Goal: Navigation & Orientation: Understand site structure

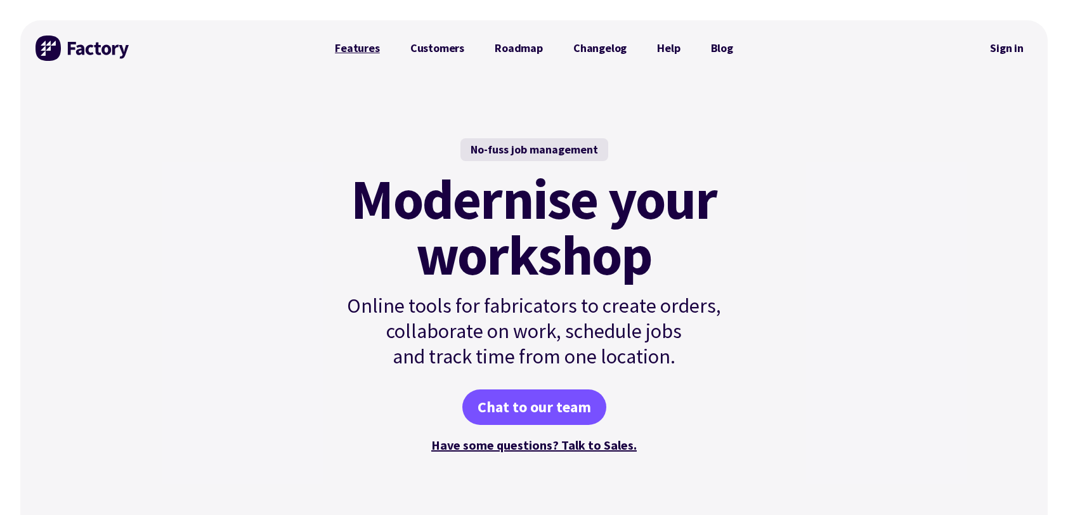
click at [367, 55] on link "Features" at bounding box center [358, 48] width 76 height 25
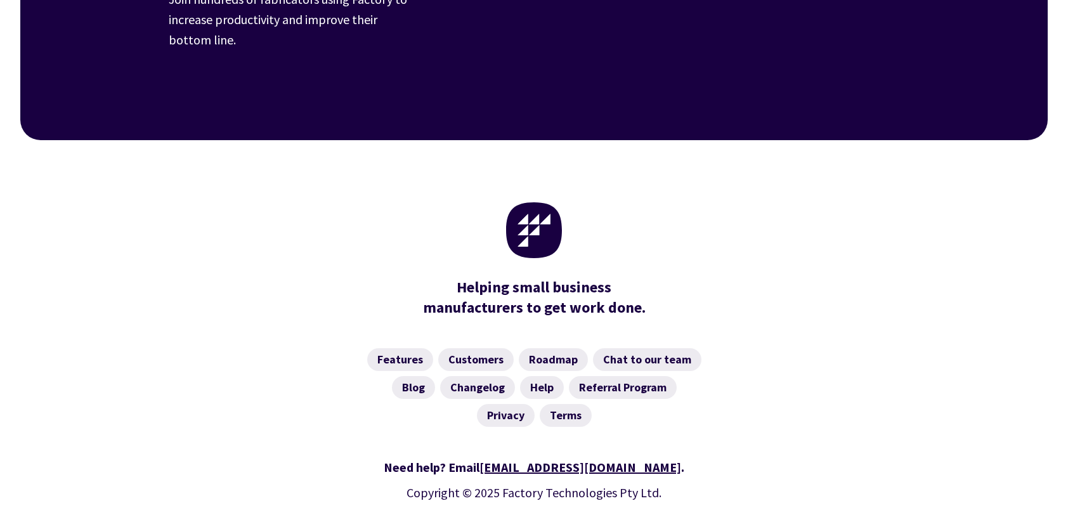
scroll to position [2038, 0]
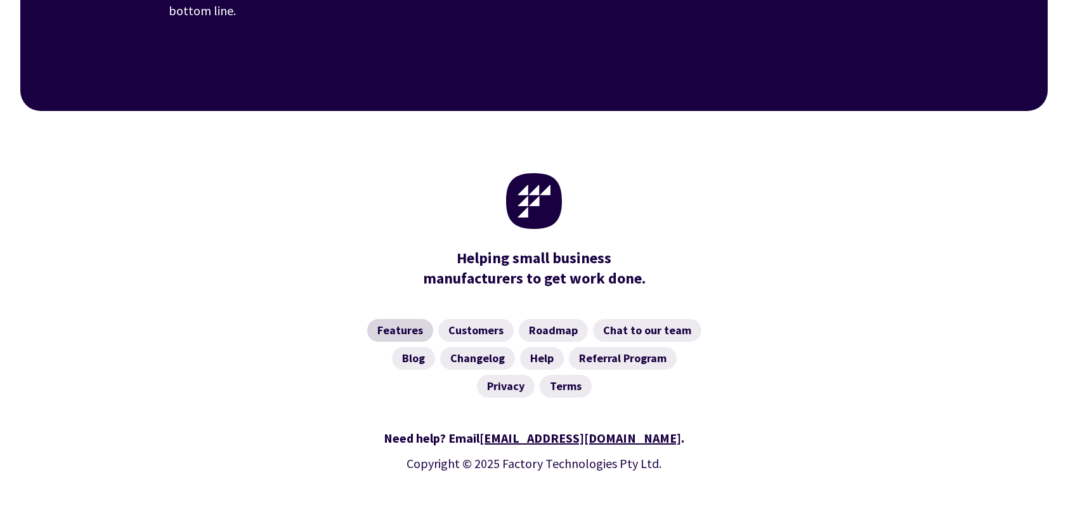
click at [403, 319] on link "Features" at bounding box center [400, 330] width 66 height 23
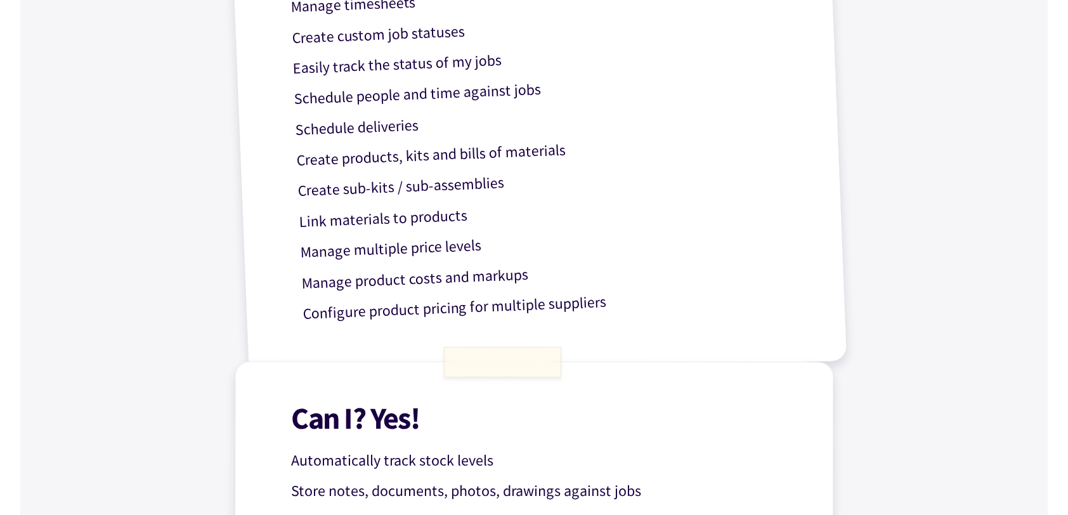
scroll to position [825, 0]
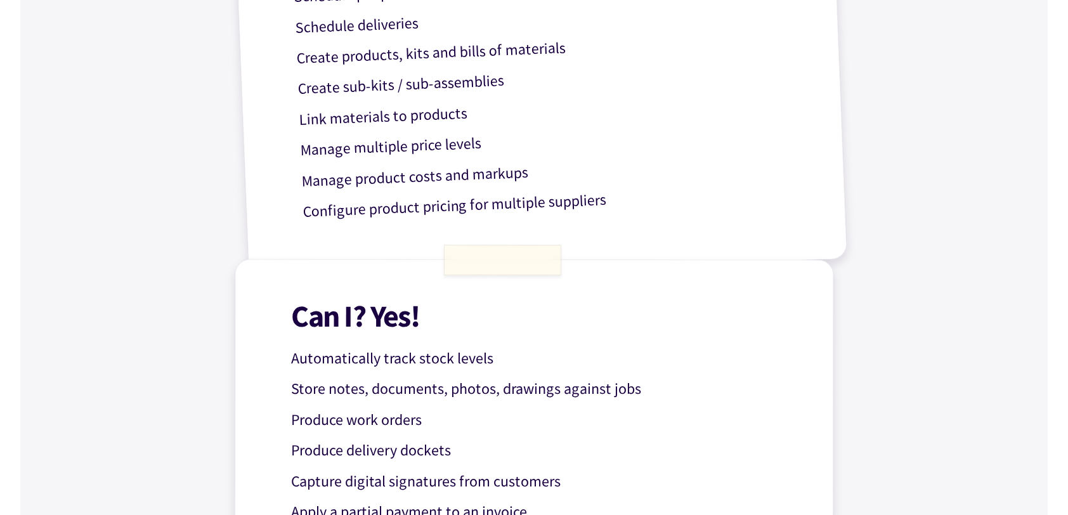
click at [410, 173] on p "Manage product costs and markups" at bounding box center [554, 171] width 507 height 44
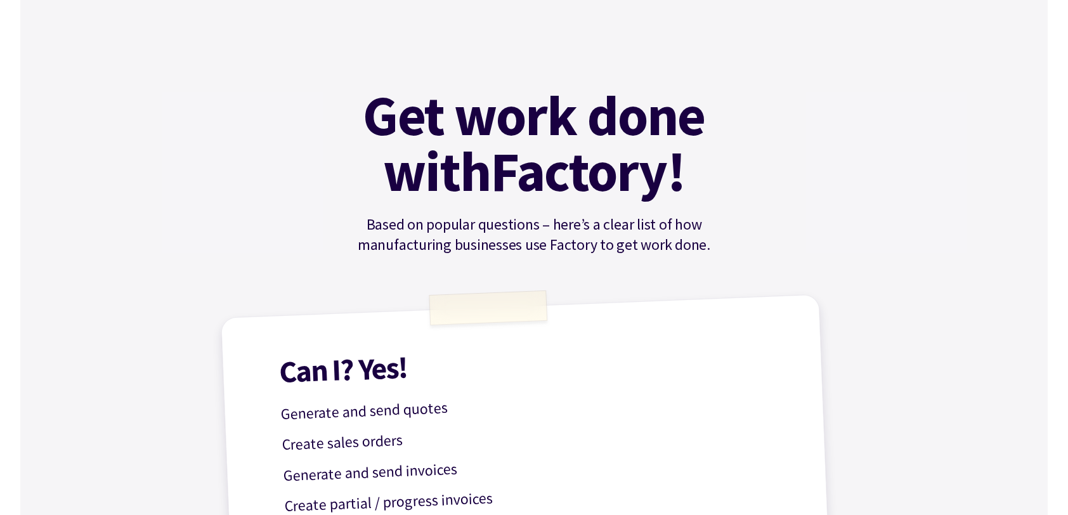
scroll to position [0, 0]
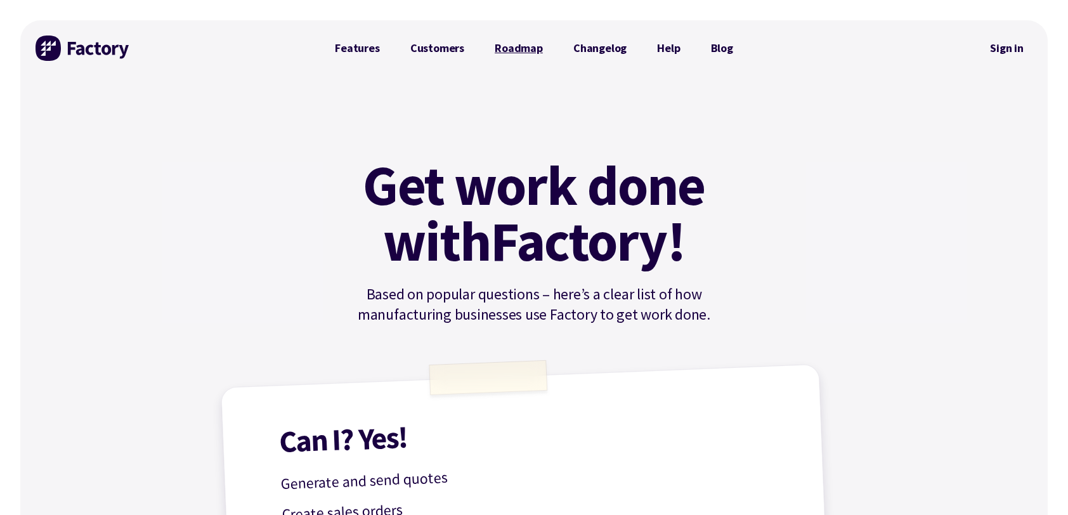
click at [528, 46] on link "Roadmap" at bounding box center [519, 48] width 79 height 25
drag, startPoint x: 610, startPoint y: 49, endPoint x: 631, endPoint y: 72, distance: 31.4
click at [610, 49] on link "Changelog" at bounding box center [600, 48] width 84 height 25
